Goal: Task Accomplishment & Management: Manage account settings

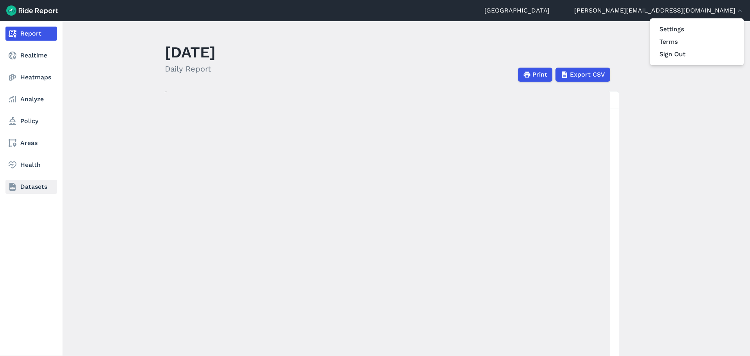
drag, startPoint x: 0, startPoint y: 212, endPoint x: 10, endPoint y: 183, distance: 30.9
click at [3, 210] on div at bounding box center [375, 178] width 750 height 356
click at [36, 188] on link "Datasets" at bounding box center [31, 187] width 52 height 14
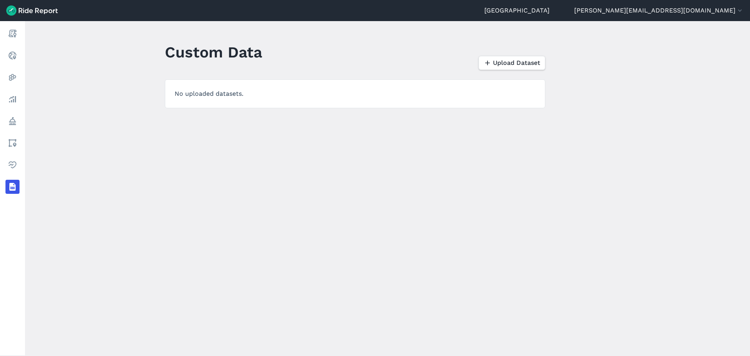
click at [628, 5] on header "Christchurch [PERSON_NAME][EMAIL_ADDRESS][DOMAIN_NAME] Settings Terms Sign Out" at bounding box center [375, 10] width 750 height 21
click at [550, 11] on link "[GEOGRAPHIC_DATA]" at bounding box center [517, 10] width 65 height 9
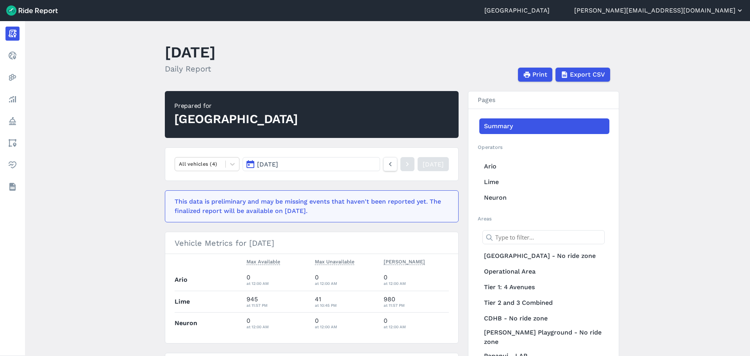
click at [692, 13] on button "[PERSON_NAME][EMAIL_ADDRESS][DOMAIN_NAME]" at bounding box center [660, 10] width 170 height 9
click at [676, 29] on link "Settings" at bounding box center [697, 29] width 84 height 13
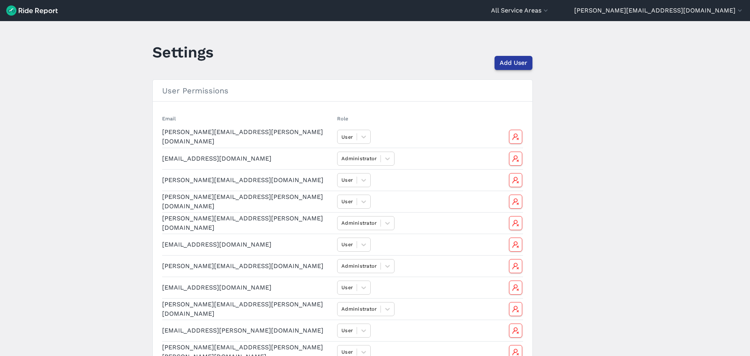
click at [514, 59] on span "Add User" at bounding box center [514, 62] width 28 height 9
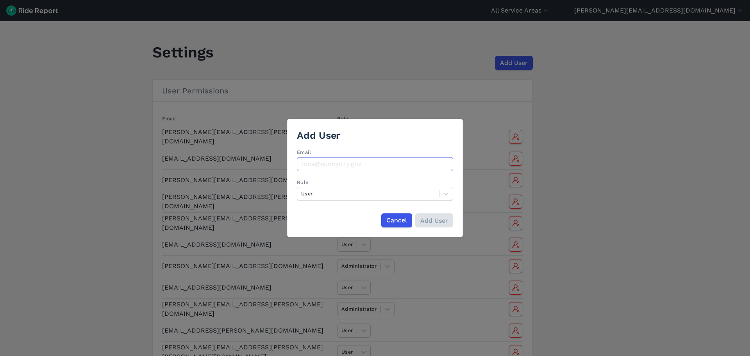
drag, startPoint x: 322, startPoint y: 161, endPoint x: 324, endPoint y: 165, distance: 4.2
click at [323, 161] on input "Email" at bounding box center [375, 164] width 156 height 14
paste input "[PERSON_NAME][EMAIL_ADDRESS][PERSON_NAME][DOMAIN_NAME]"
type input "[PERSON_NAME][EMAIL_ADDRESS][PERSON_NAME][DOMAIN_NAME]"
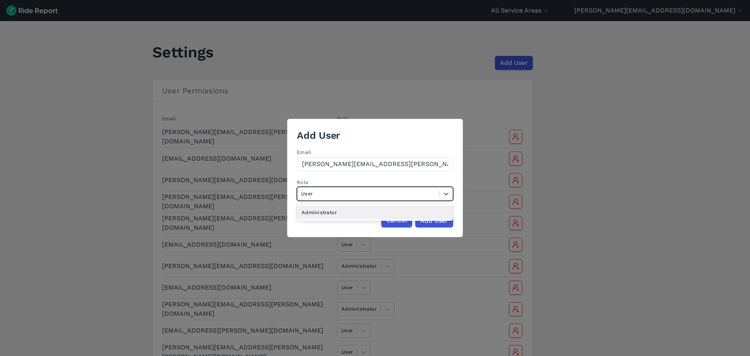
click at [377, 193] on div at bounding box center [368, 193] width 134 height 9
click at [430, 177] on div "Role option Administrator focused, 1 of 2. 1 result available. Use Up and Down …" at bounding box center [375, 188] width 156 height 23
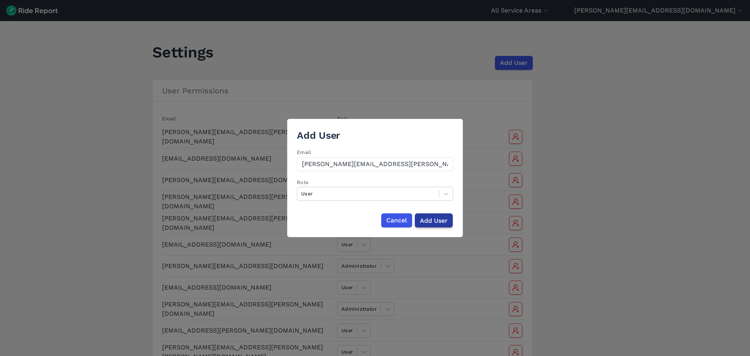
click at [432, 219] on input "Add User" at bounding box center [434, 220] width 38 height 14
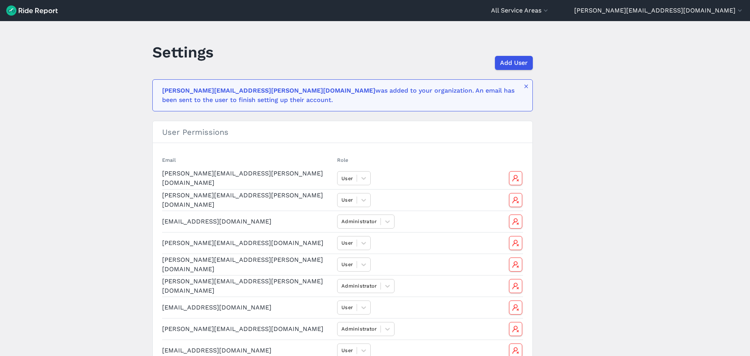
click at [29, 12] on img at bounding box center [32, 10] width 52 height 10
